Goal: Browse casually

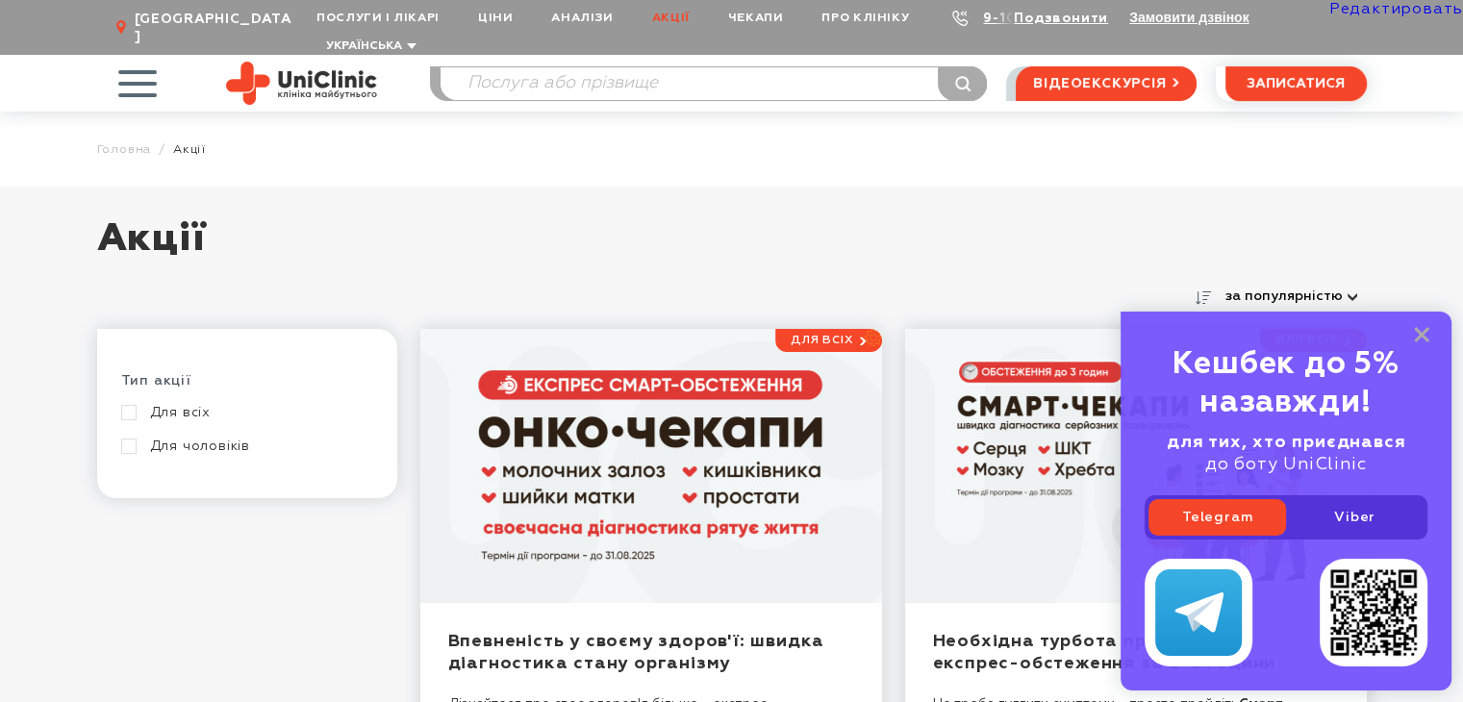
drag, startPoint x: 1426, startPoint y: 332, endPoint x: 1230, endPoint y: 308, distance: 197.6
click at [1426, 332] on icon at bounding box center [1421, 335] width 15 height 16
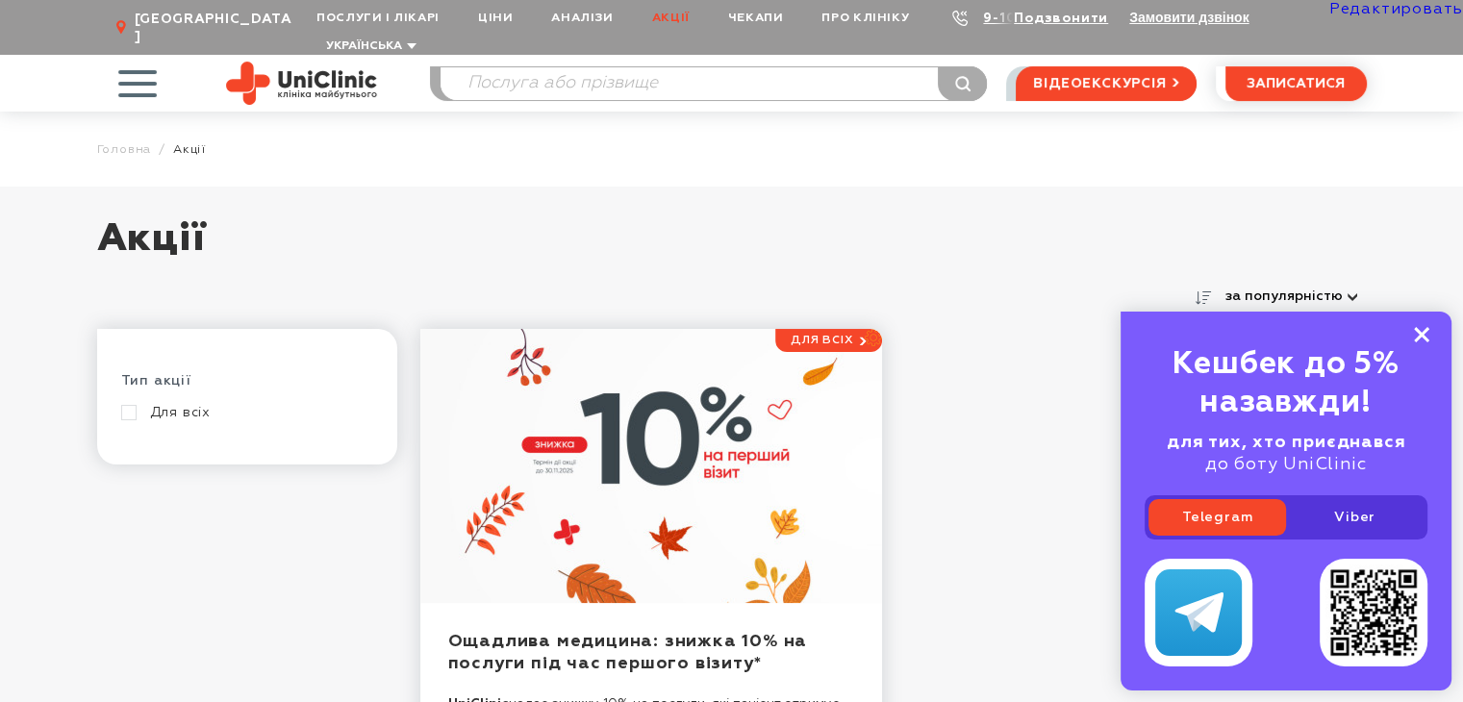
click at [1415, 333] on icon at bounding box center [1421, 335] width 15 height 16
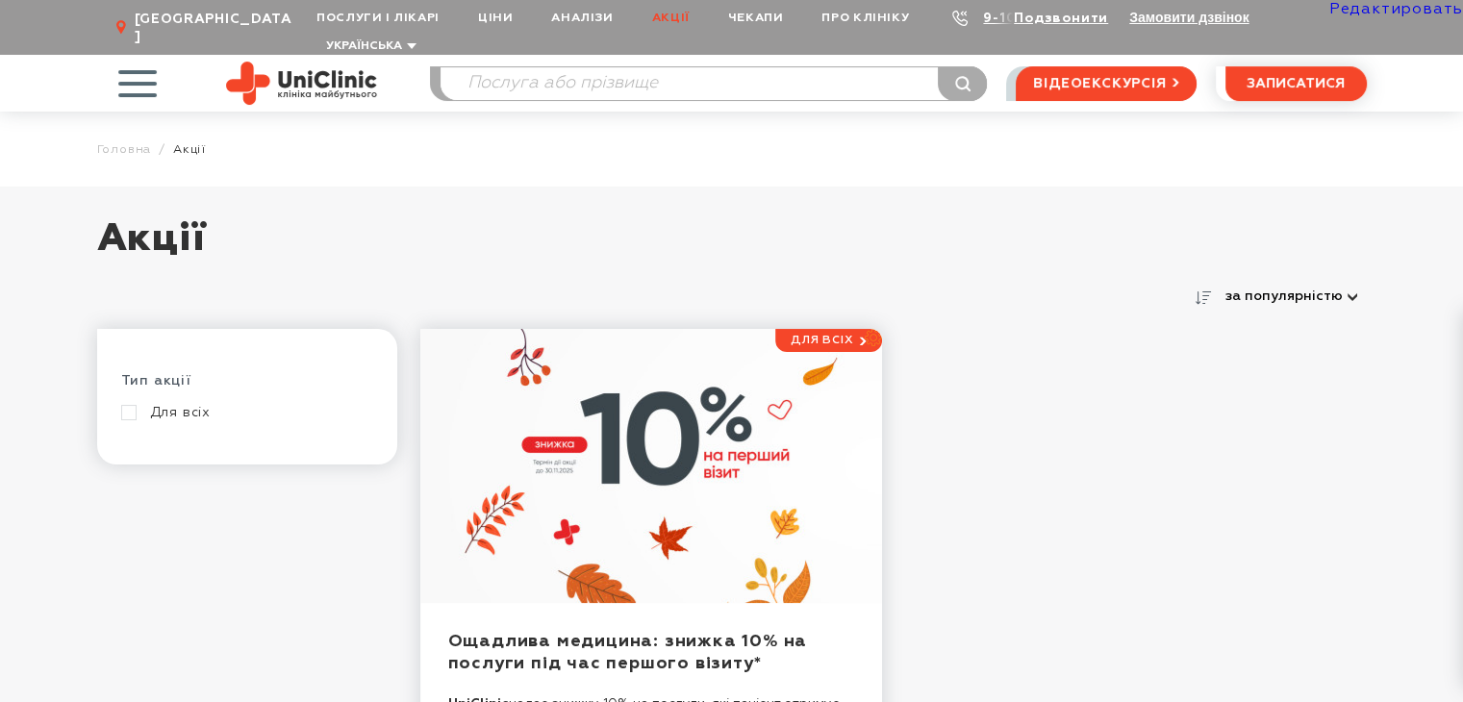
click at [308, 62] on img at bounding box center [301, 83] width 151 height 43
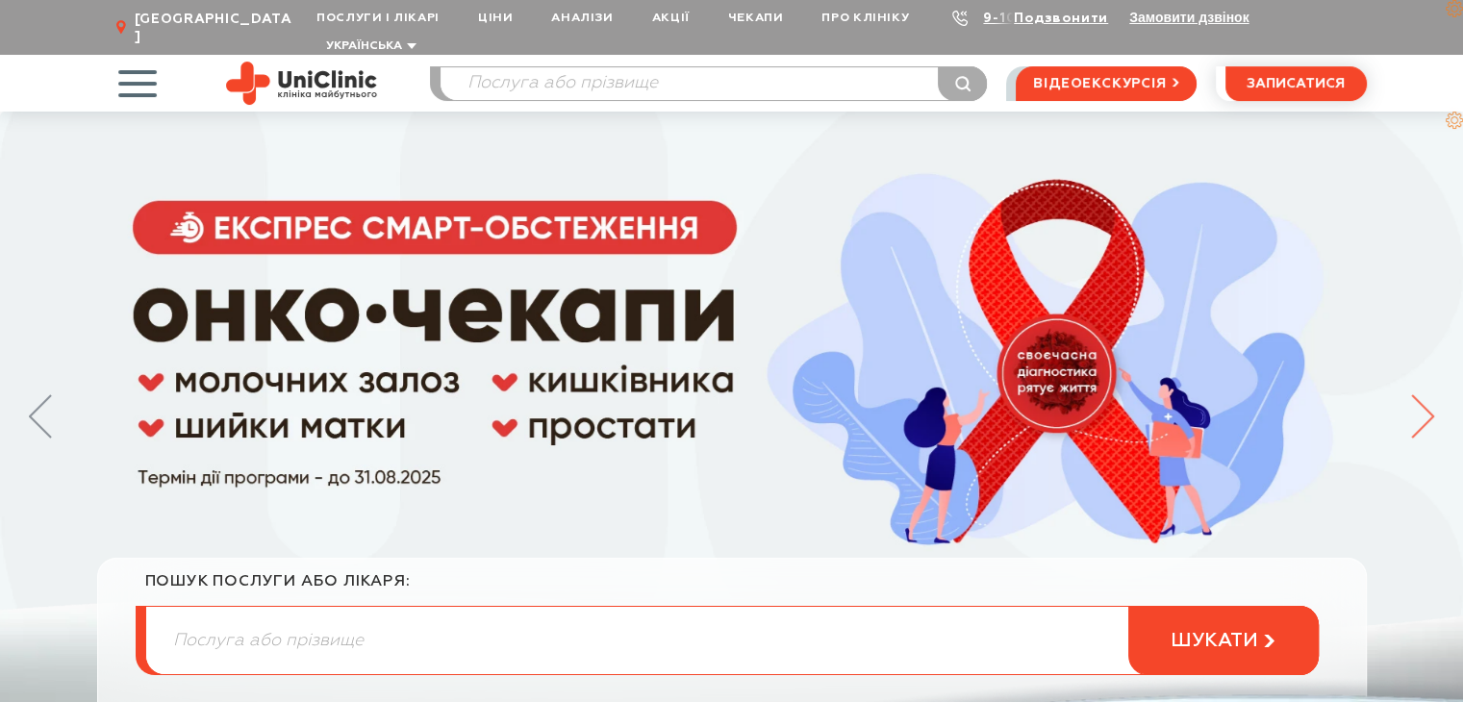
click at [1424, 397] on icon at bounding box center [1422, 416] width 23 height 44
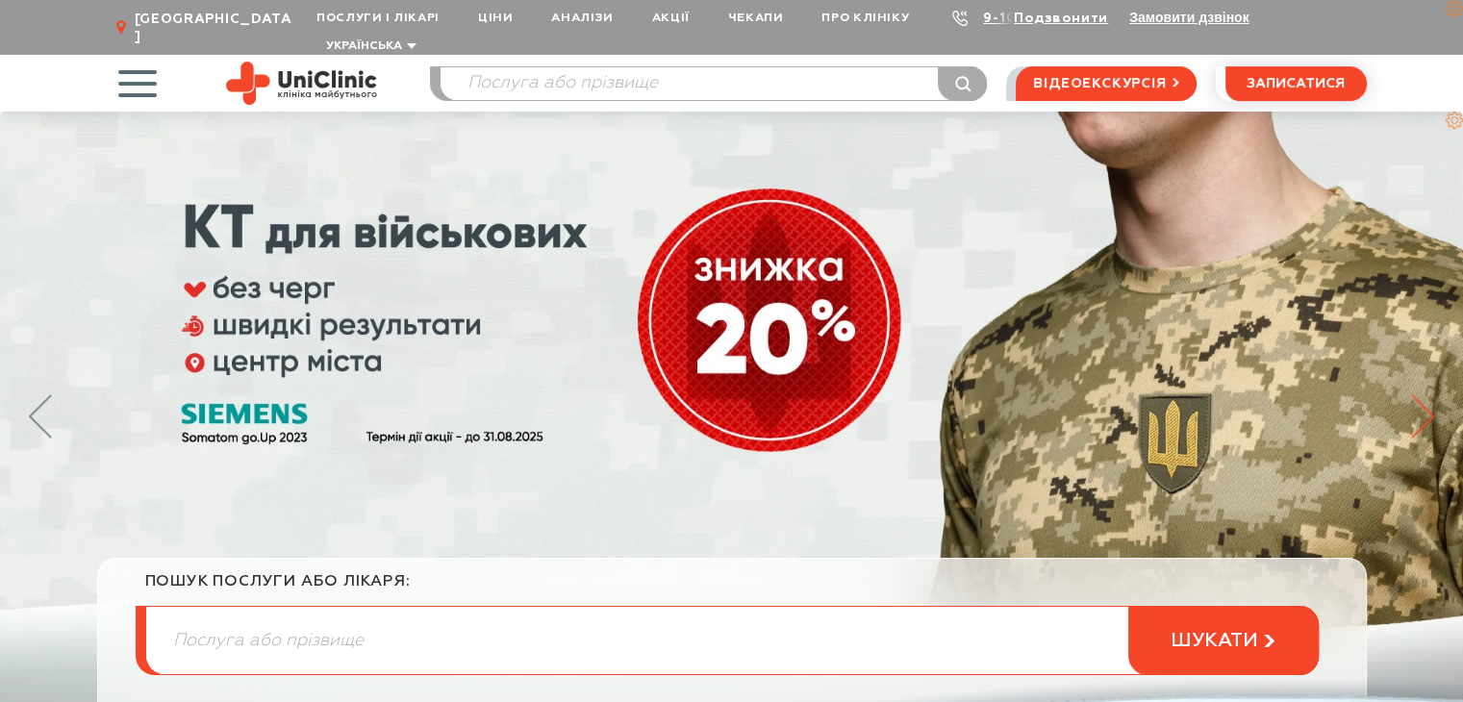
click at [1424, 397] on icon at bounding box center [1422, 416] width 23 height 44
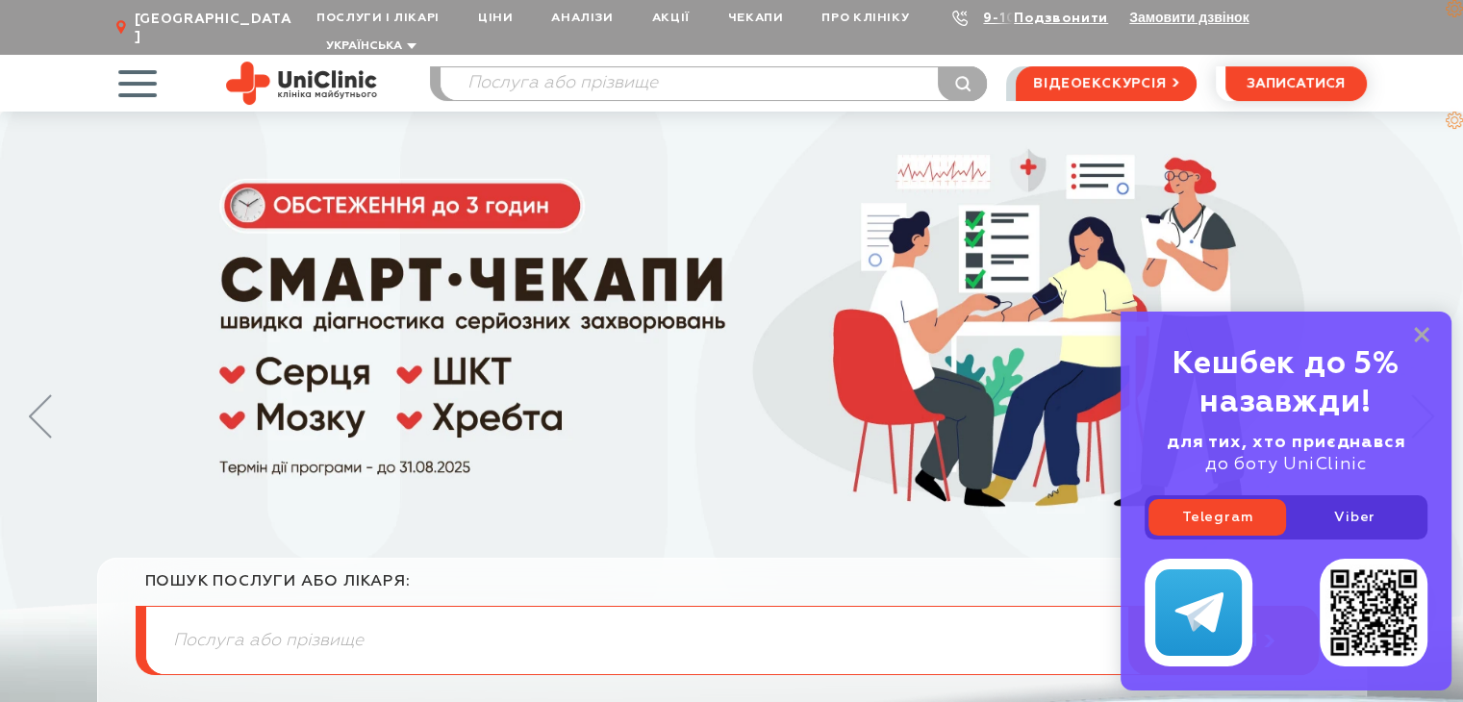
drag, startPoint x: 1417, startPoint y: 335, endPoint x: 1390, endPoint y: 334, distance: 27.9
click at [1417, 335] on icon at bounding box center [1421, 335] width 15 height 16
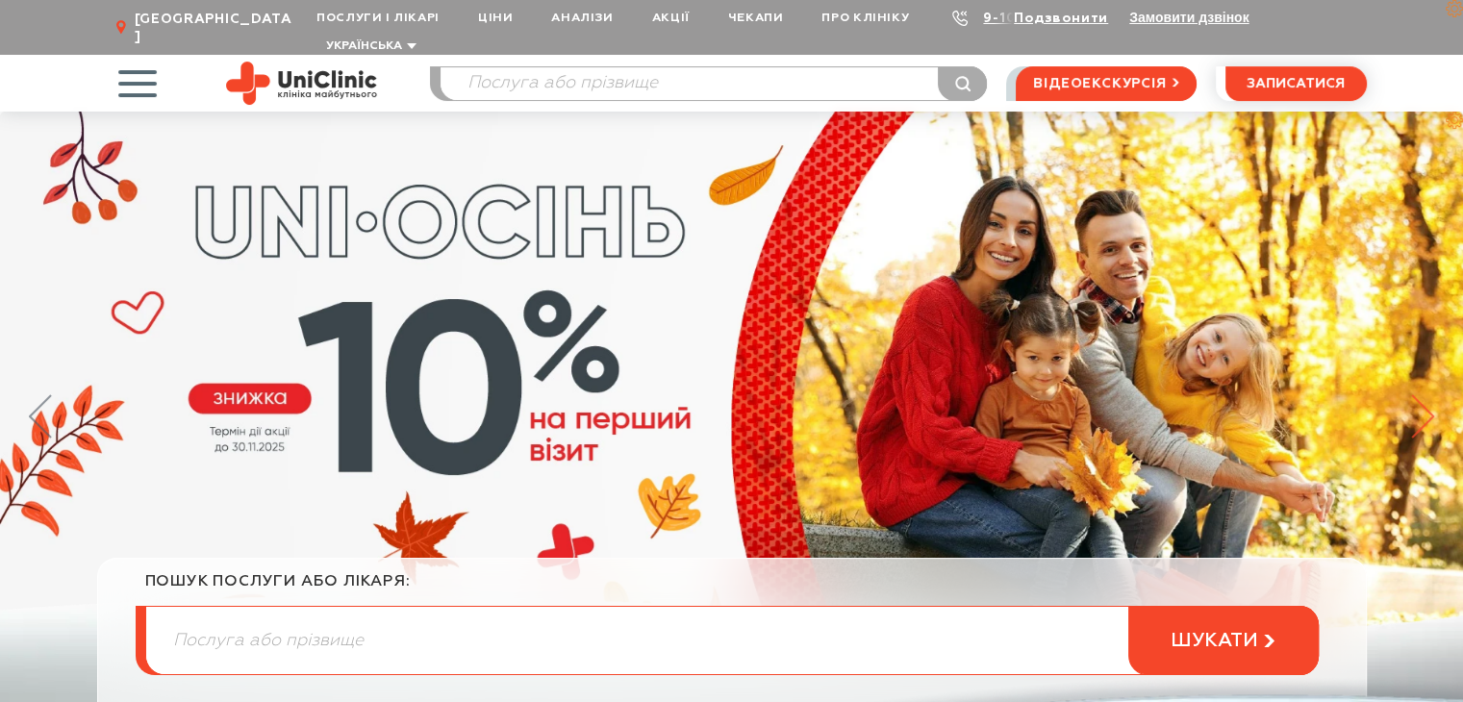
click at [1421, 394] on icon at bounding box center [1422, 416] width 23 height 44
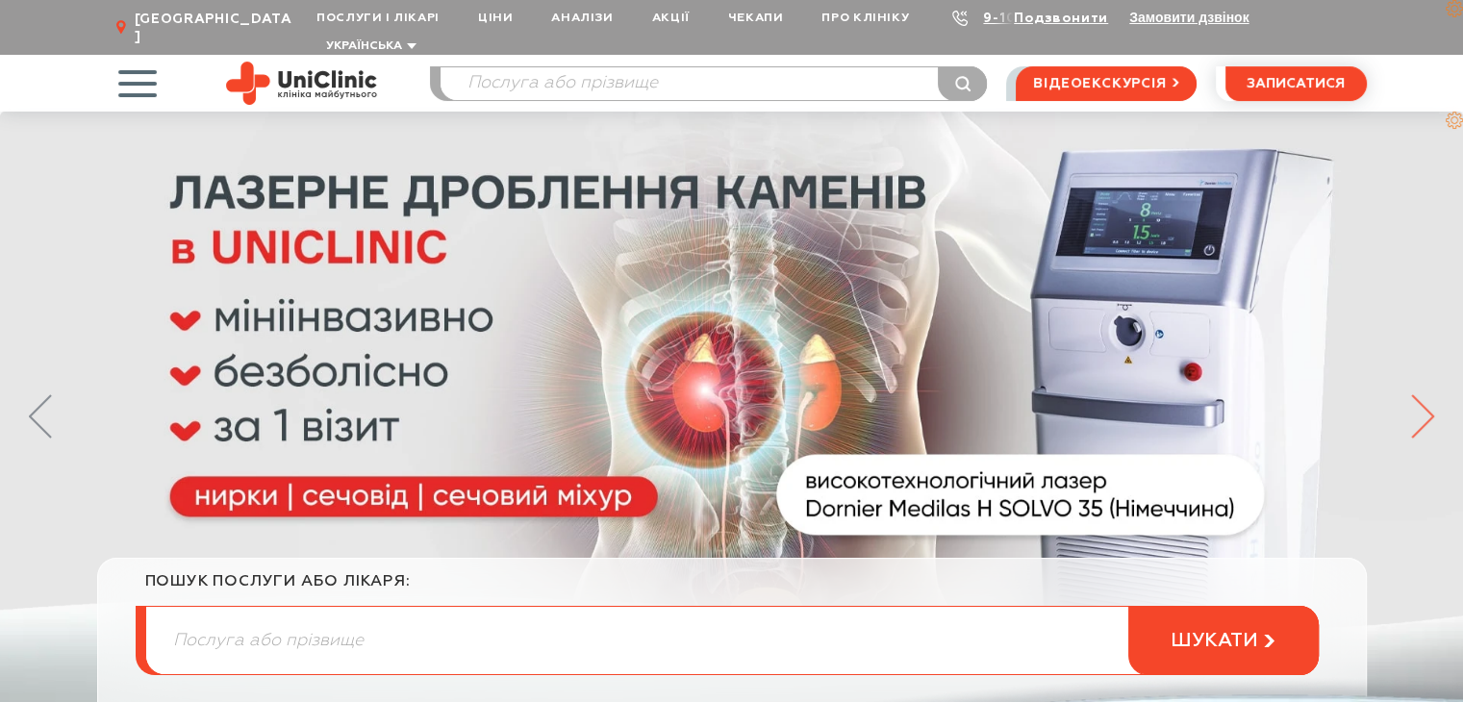
click at [1421, 394] on icon at bounding box center [1422, 416] width 23 height 44
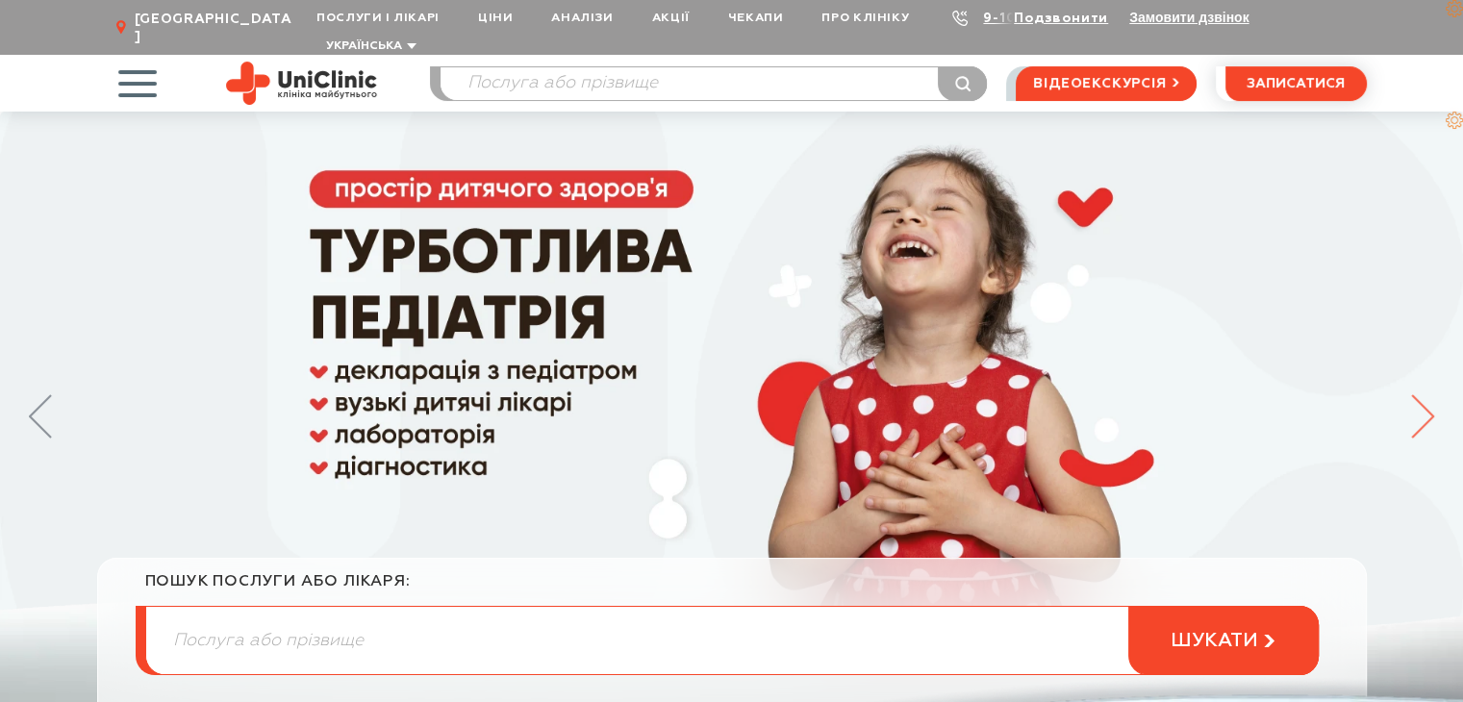
click at [1421, 394] on icon at bounding box center [1422, 416] width 23 height 44
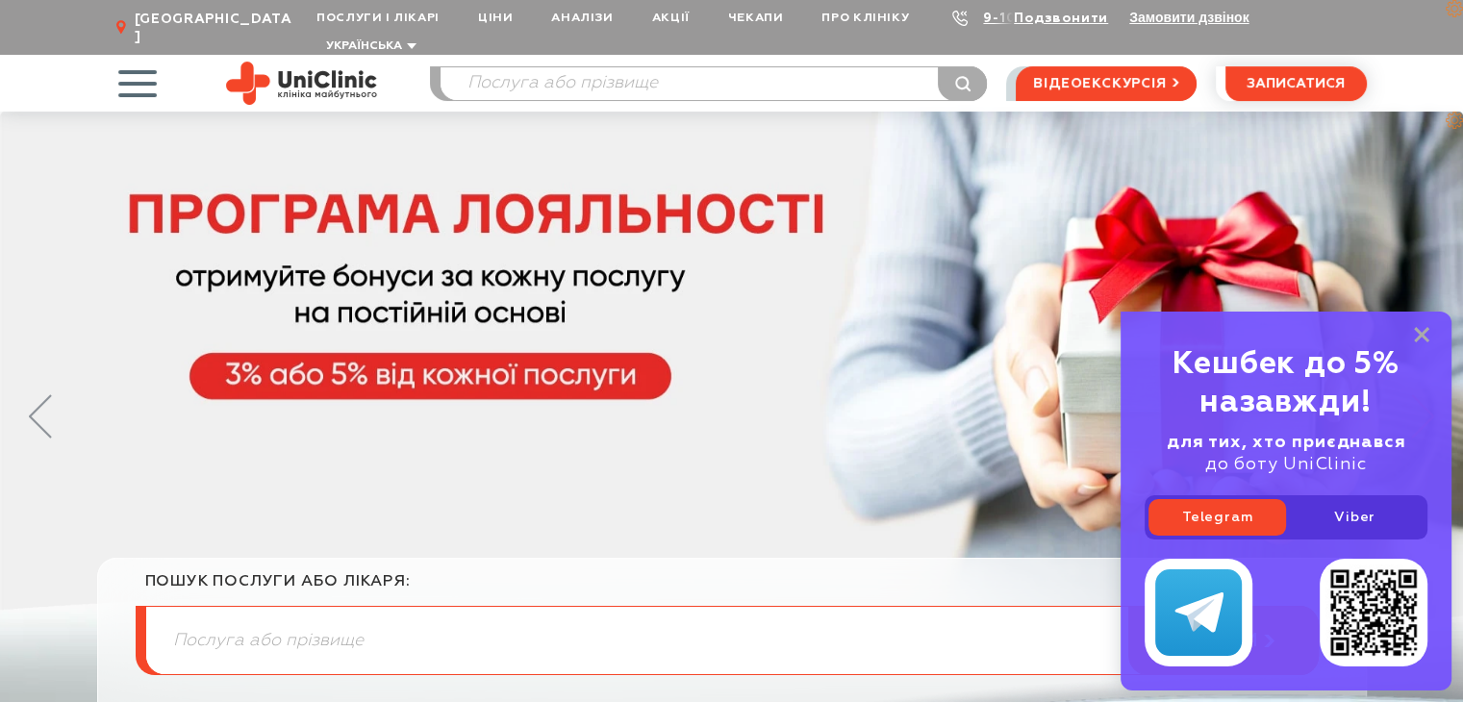
click at [1421, 393] on div "Кешбек до 5% назавжди!" at bounding box center [1285, 383] width 283 height 77
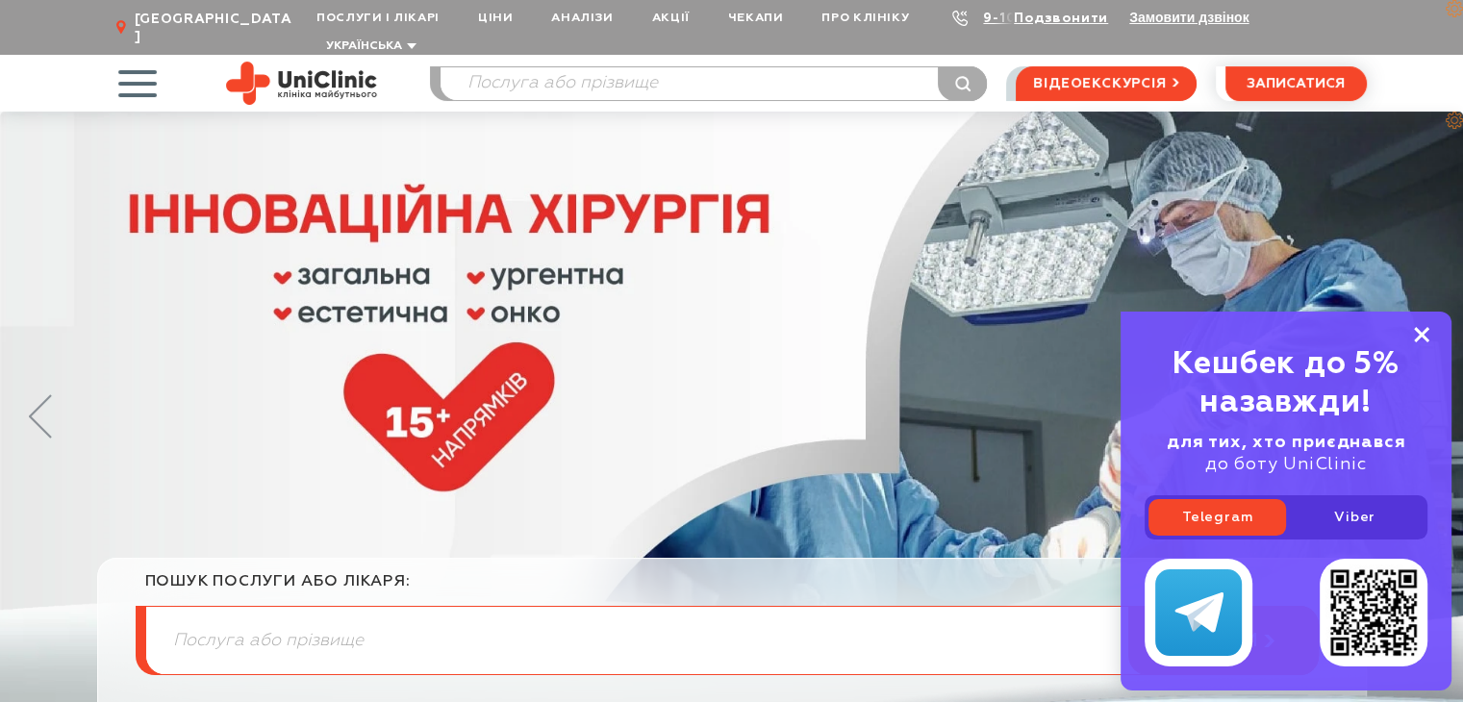
click at [1425, 332] on icon at bounding box center [1421, 335] width 15 height 16
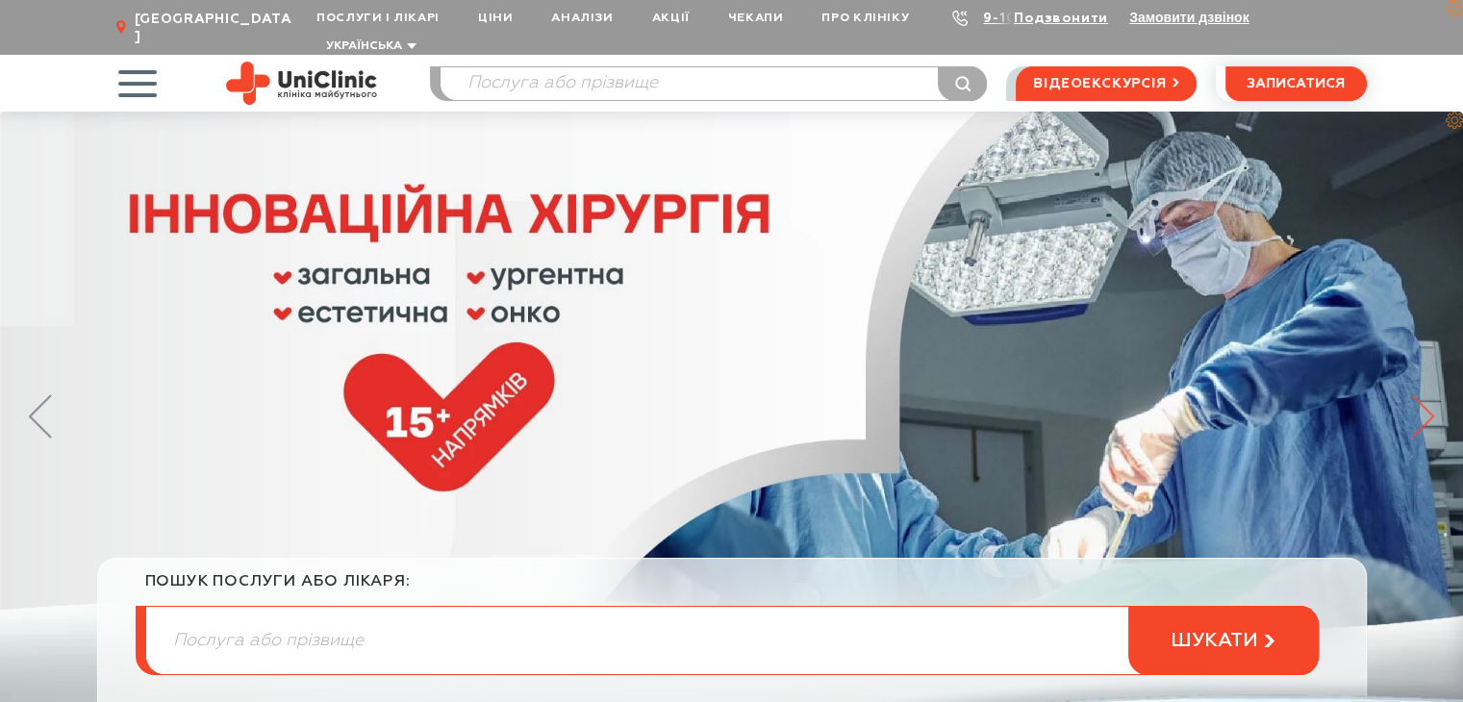
click at [1427, 394] on icon at bounding box center [1422, 416] width 23 height 44
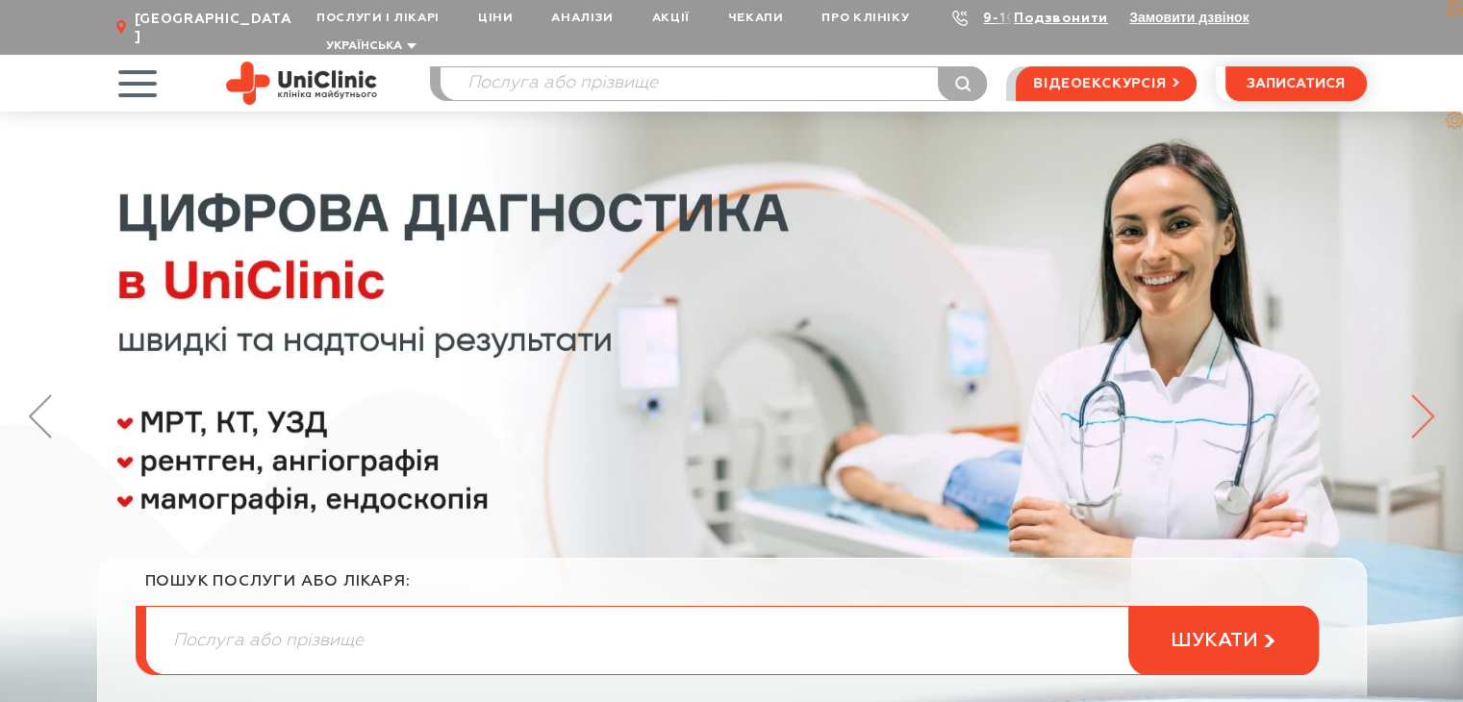
click at [1427, 394] on icon at bounding box center [1422, 416] width 23 height 44
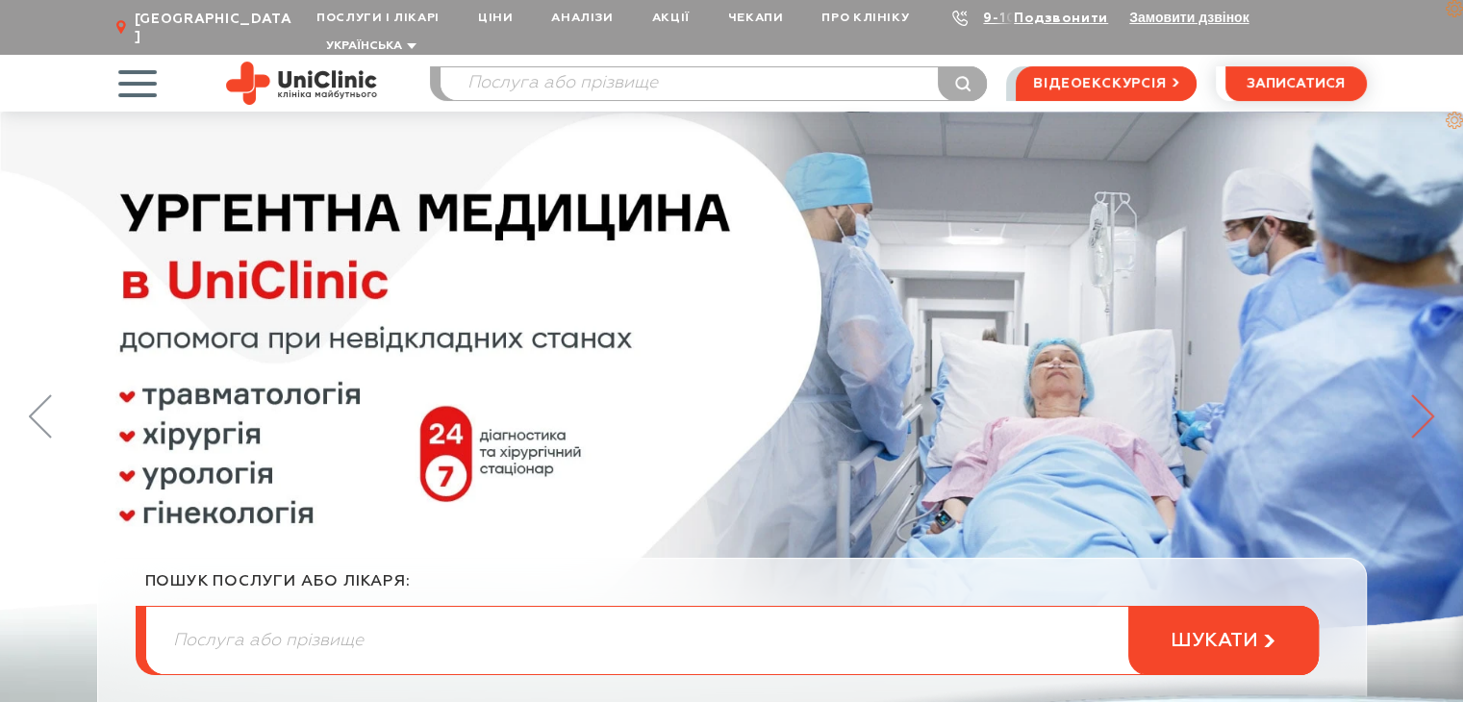
click at [1427, 394] on icon at bounding box center [1422, 416] width 23 height 44
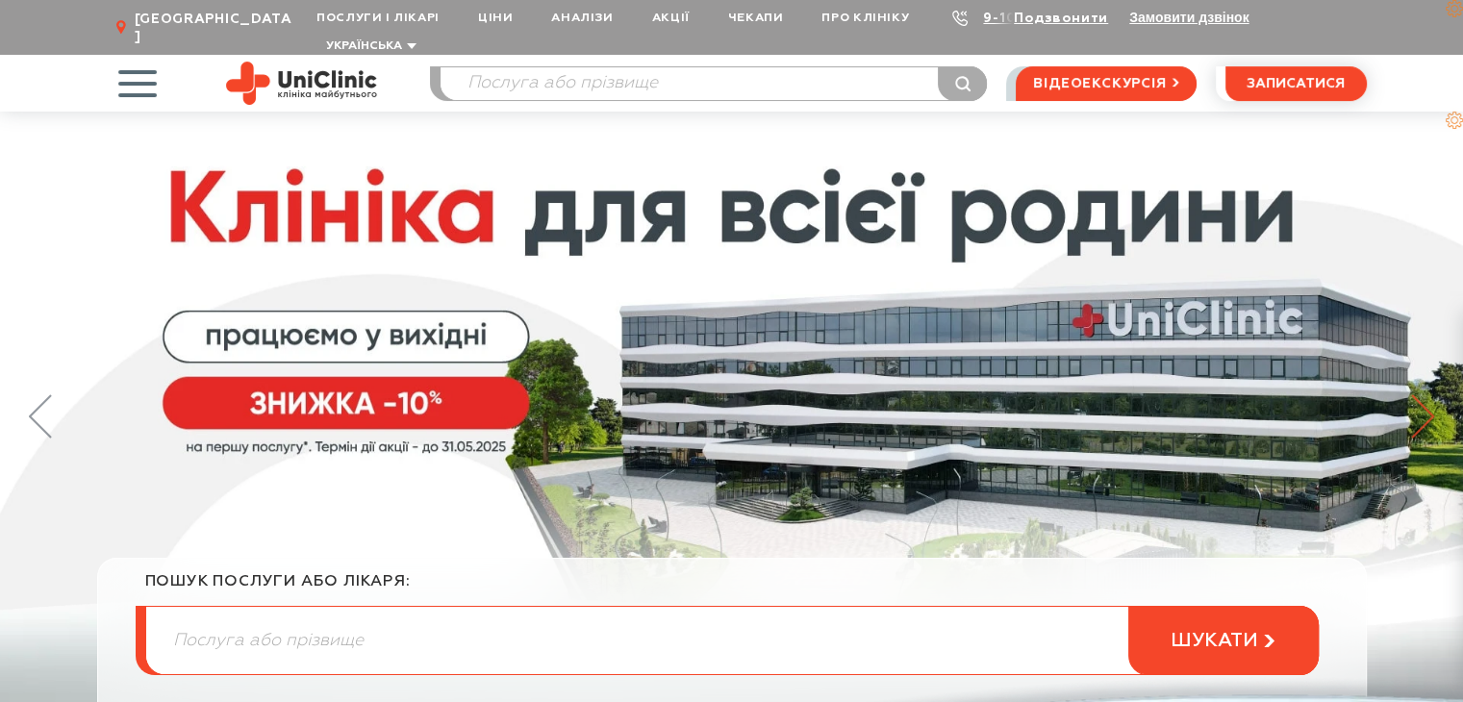
click at [1427, 394] on icon at bounding box center [1422, 416] width 23 height 44
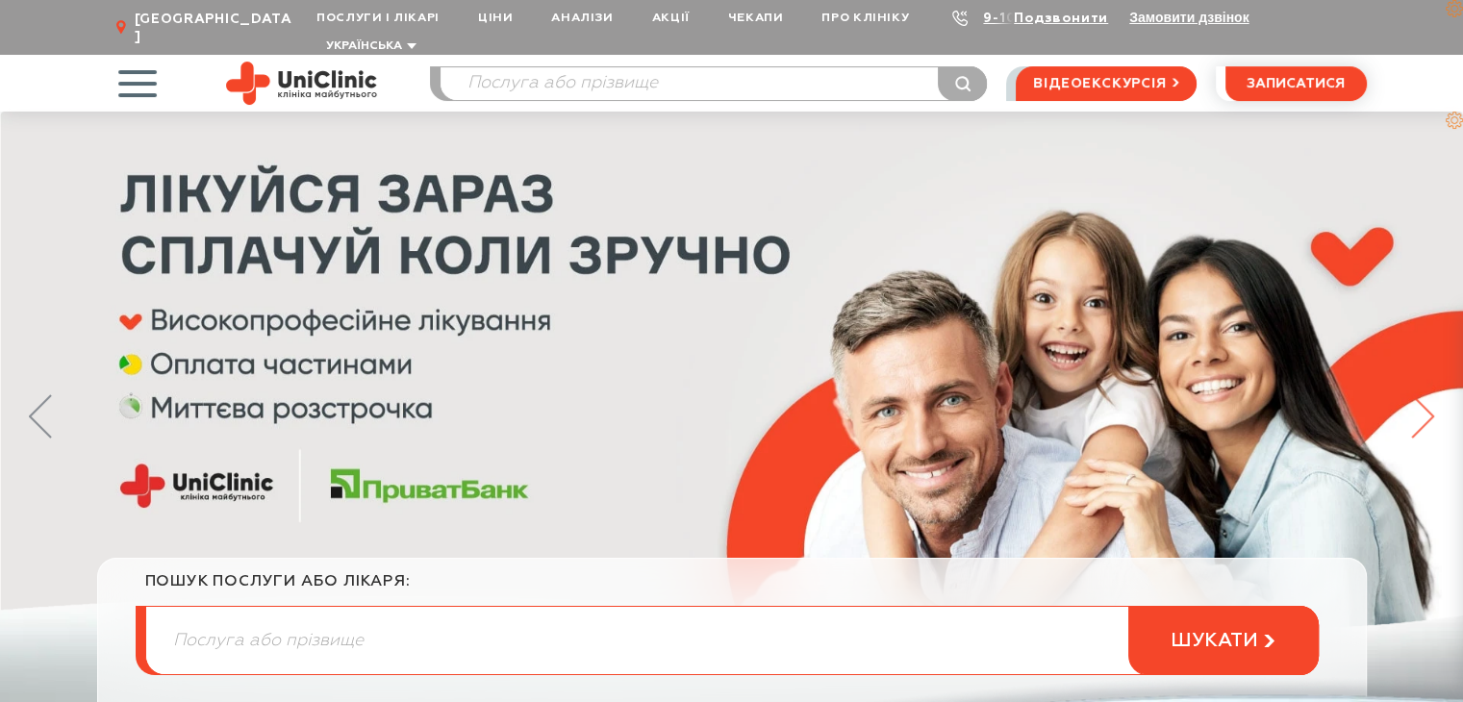
click at [1427, 394] on icon at bounding box center [1422, 416] width 23 height 44
